Goal: Navigation & Orientation: Find specific page/section

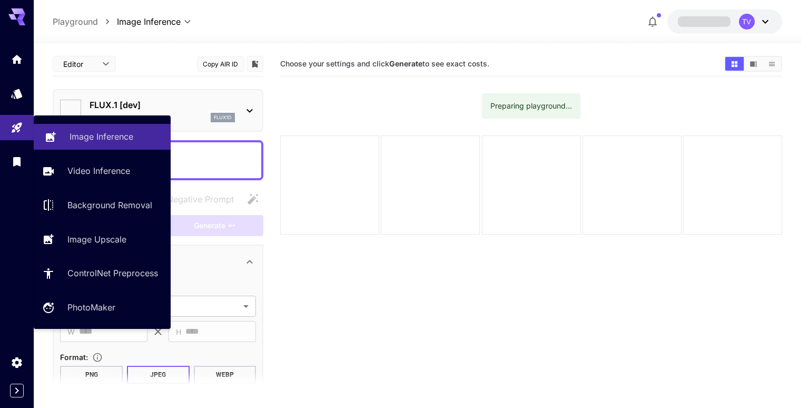
type input "**********"
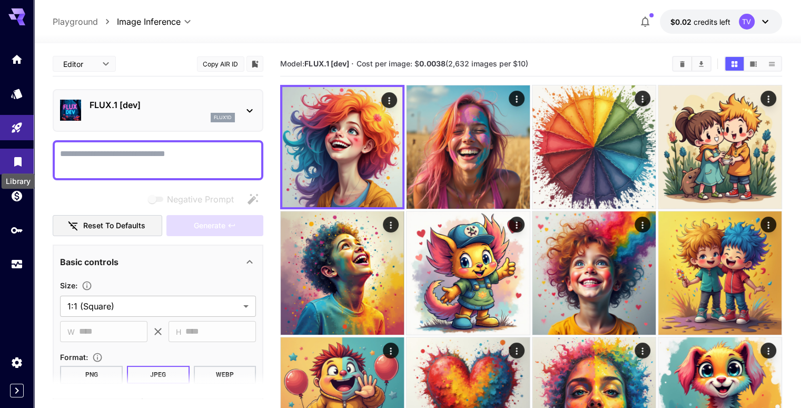
click at [15, 160] on icon "Library" at bounding box center [17, 158] width 7 height 9
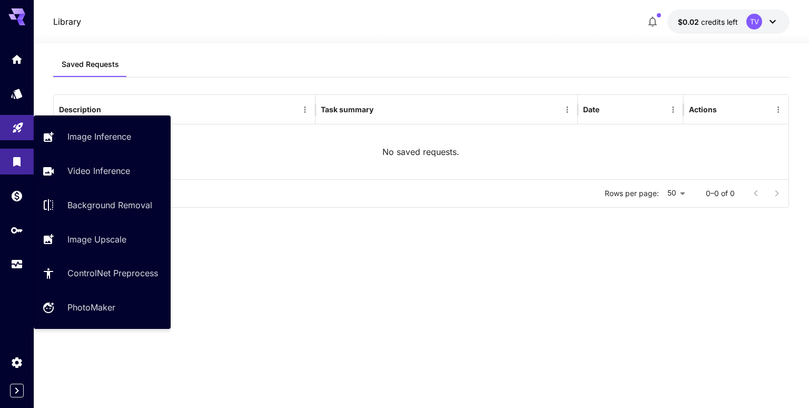
click at [21, 134] on link at bounding box center [17, 128] width 34 height 26
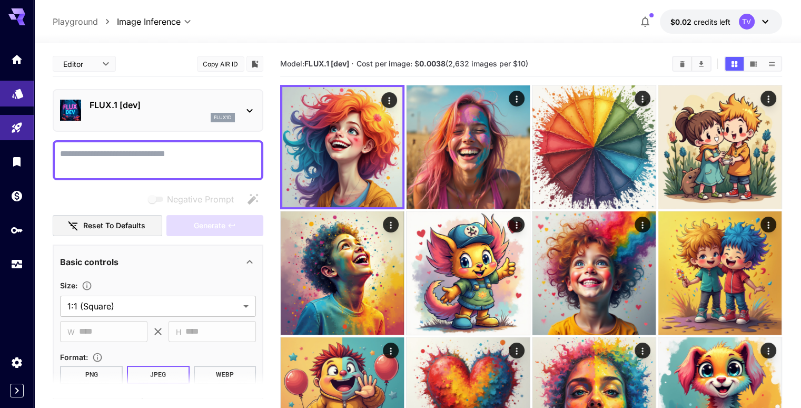
click at [27, 101] on link at bounding box center [17, 94] width 34 height 26
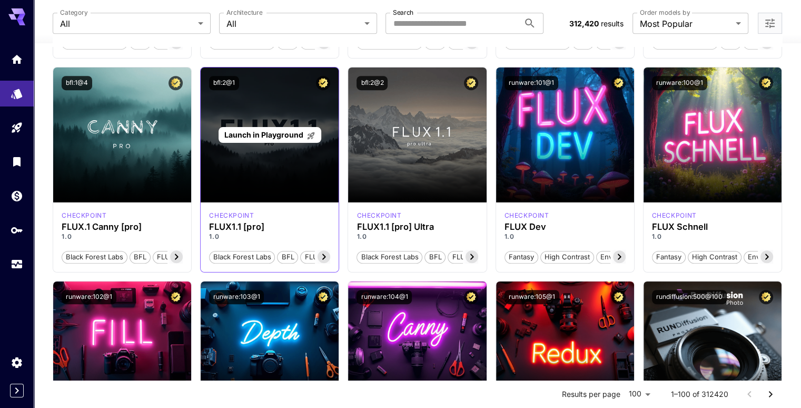
scroll to position [527, 0]
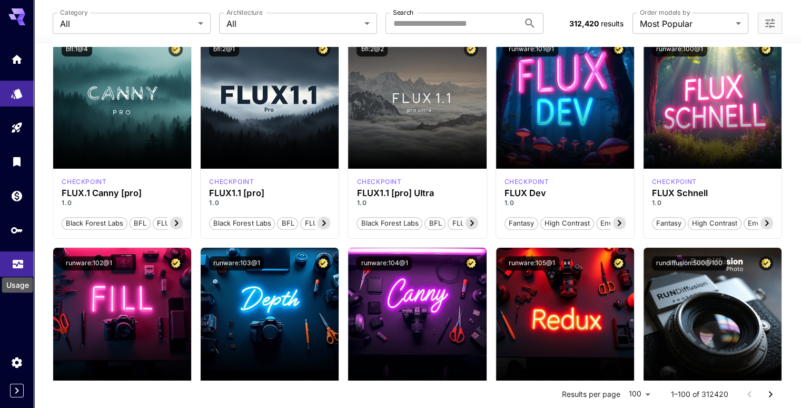
click at [19, 265] on icon "Usage" at bounding box center [18, 262] width 11 height 5
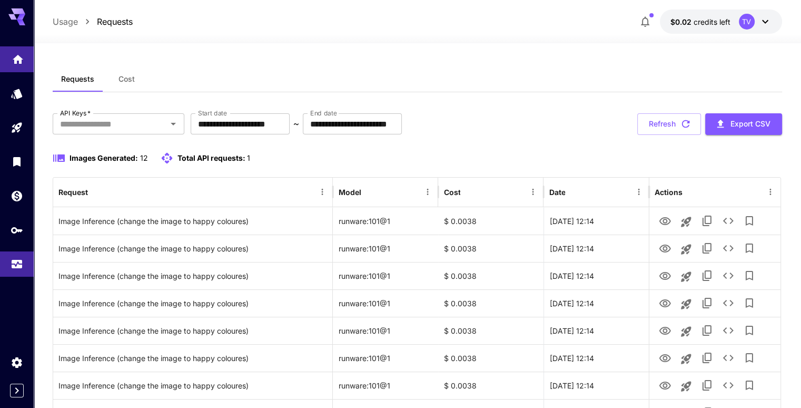
click at [22, 65] on link at bounding box center [17, 59] width 34 height 26
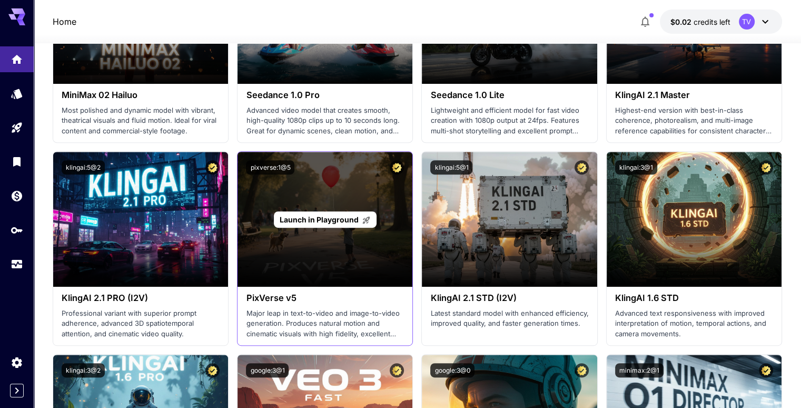
scroll to position [474, 0]
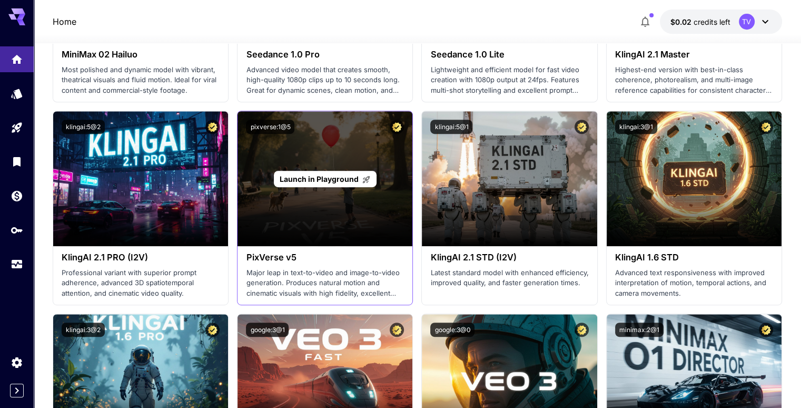
click at [316, 184] on div "Launch in Playground" at bounding box center [325, 179] width 103 height 16
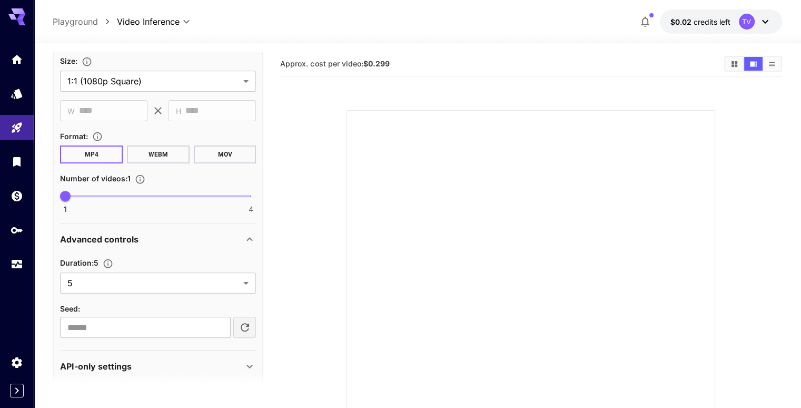
scroll to position [389, 0]
